Goal: Check status: Check status

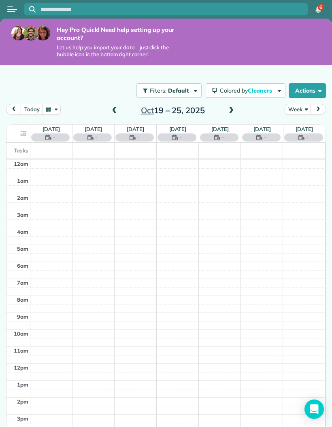
click at [305, 106] on button "Week" at bounding box center [297, 109] width 26 height 11
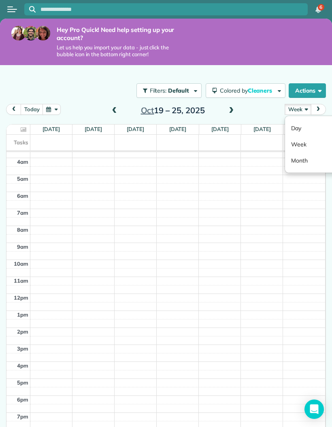
click at [301, 128] on link "Day" at bounding box center [317, 128] width 64 height 16
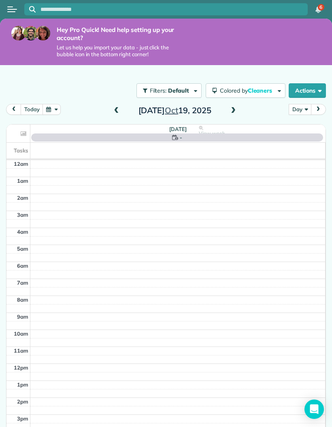
scroll to position [62, 0]
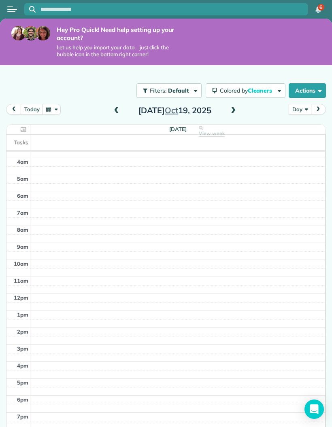
click at [30, 108] on button "today" at bounding box center [32, 109] width 22 height 11
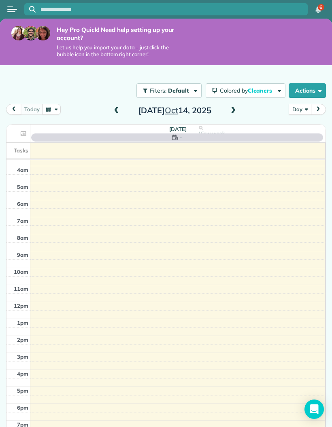
click at [120, 107] on span at bounding box center [116, 110] width 9 height 7
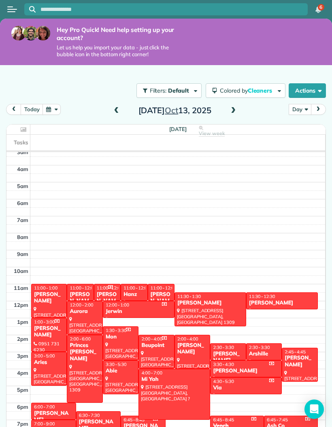
click at [120, 110] on span at bounding box center [116, 110] width 9 height 7
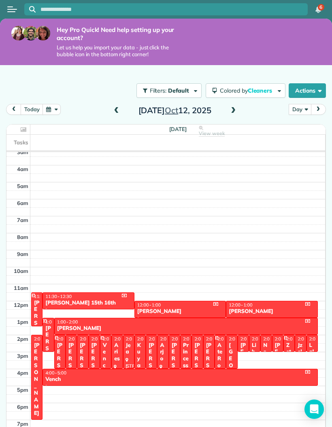
scroll to position [55, 0]
click at [229, 108] on span at bounding box center [233, 110] width 9 height 7
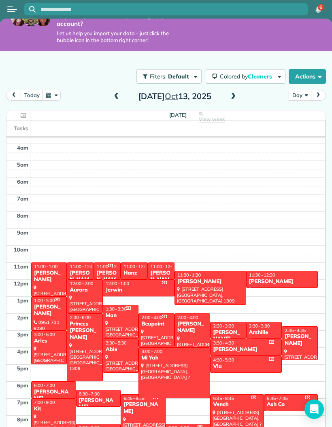
scroll to position [14, 0]
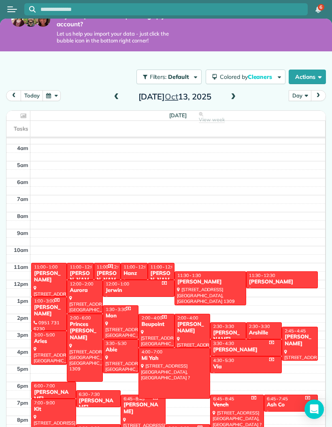
click at [51, 409] on div "Kit" at bounding box center [54, 409] width 40 height 7
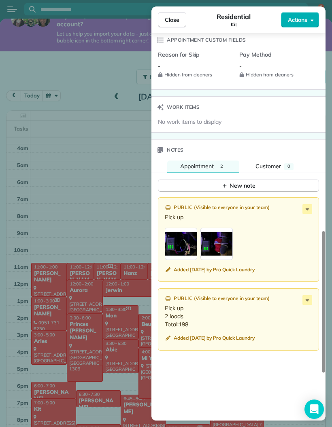
scroll to position [585, 0]
click at [187, 240] on div "button" at bounding box center [181, 244] width 32 height 32
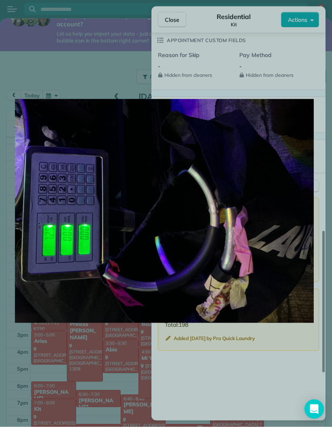
scroll to position [32, 0]
click at [263, 370] on img at bounding box center [164, 211] width 299 height 384
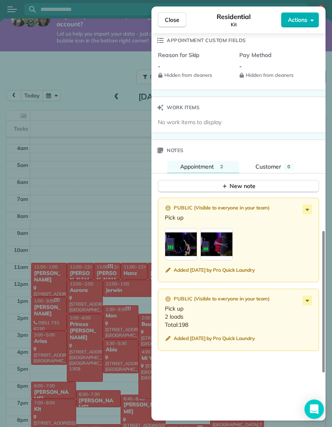
click at [221, 228] on div "button" at bounding box center [216, 244] width 32 height 32
